Goal: Task Accomplishment & Management: Manage account settings

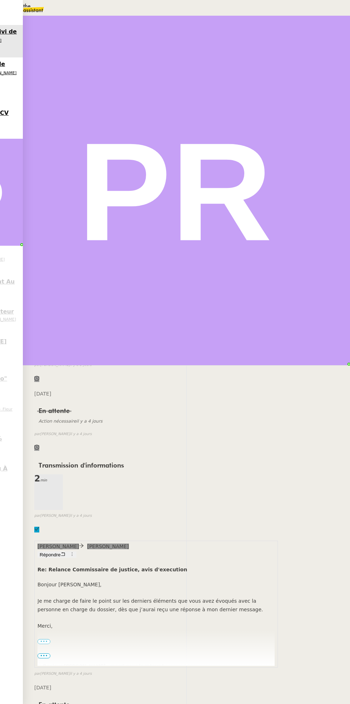
click at [300, 43] on div "Statut" at bounding box center [186, 47] width 304 height 8
click at [172, 37] on span "En attente d'une réponse d'un client, d'un contact ou d'un tiers." at bounding box center [110, 34] width 126 height 5
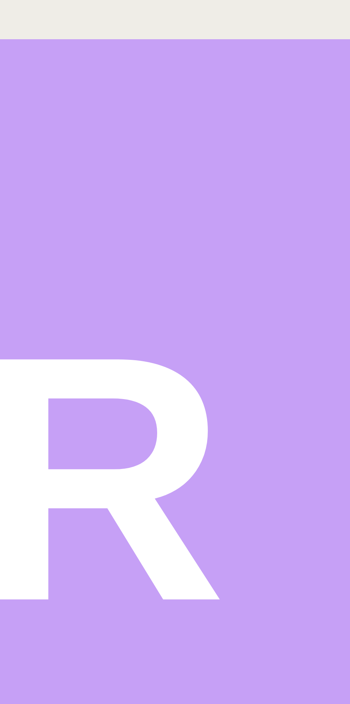
click at [224, 120] on div "13" at bounding box center [219, 116] width 9 height 8
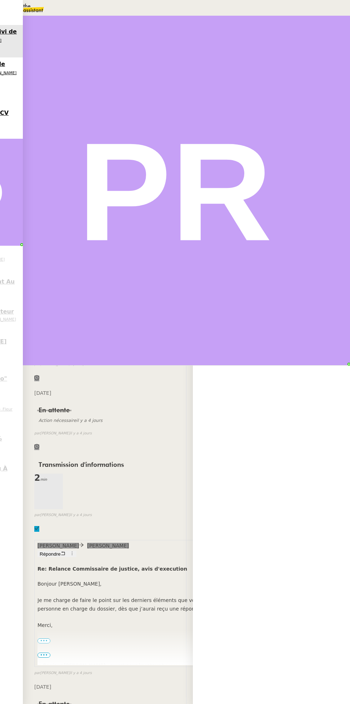
click at [216, 183] on span "Sauver" at bounding box center [208, 180] width 15 height 5
